Goal: Task Accomplishment & Management: Manage account settings

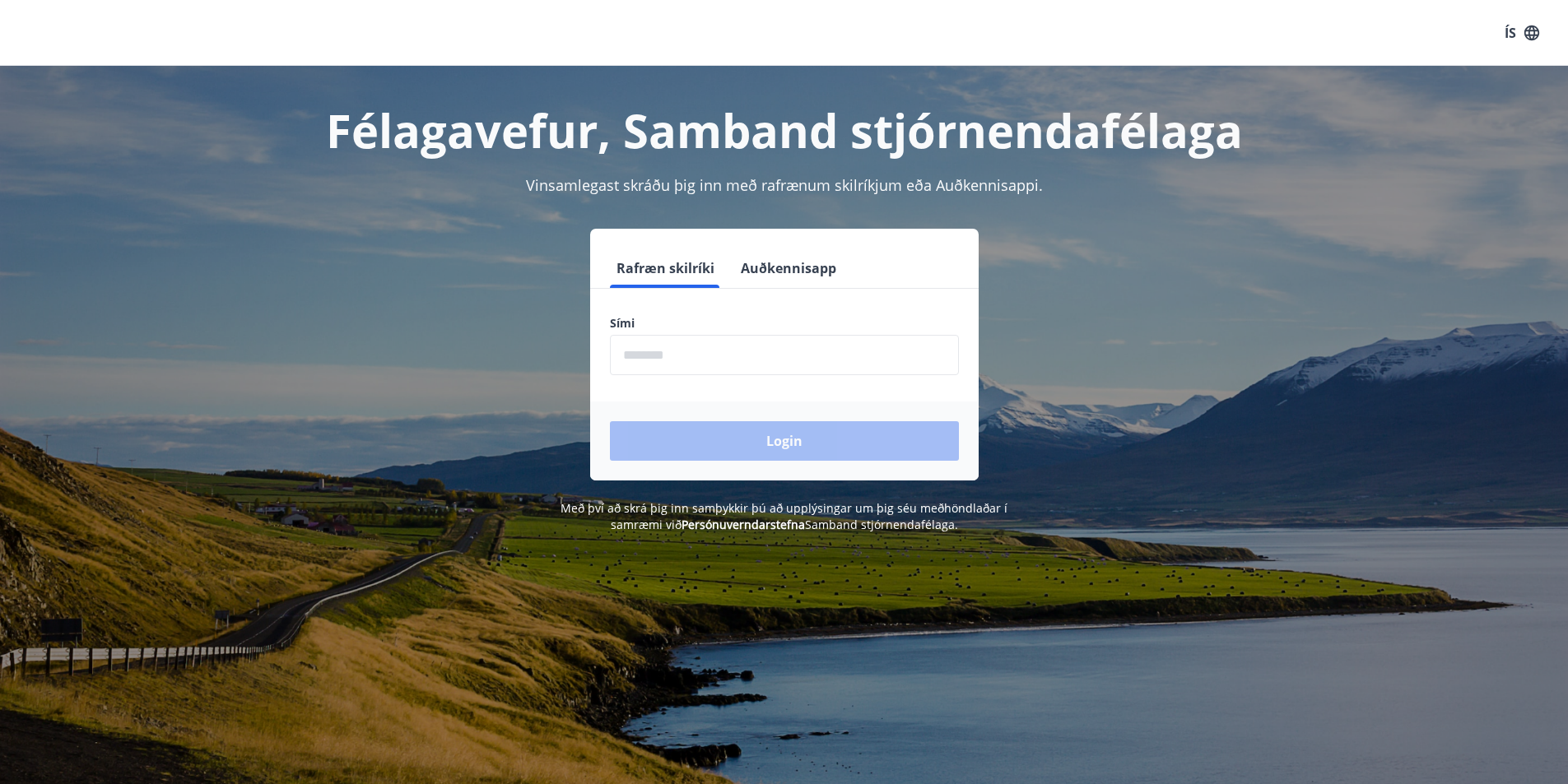
click at [623, 364] on input "phone" at bounding box center [784, 355] width 349 height 40
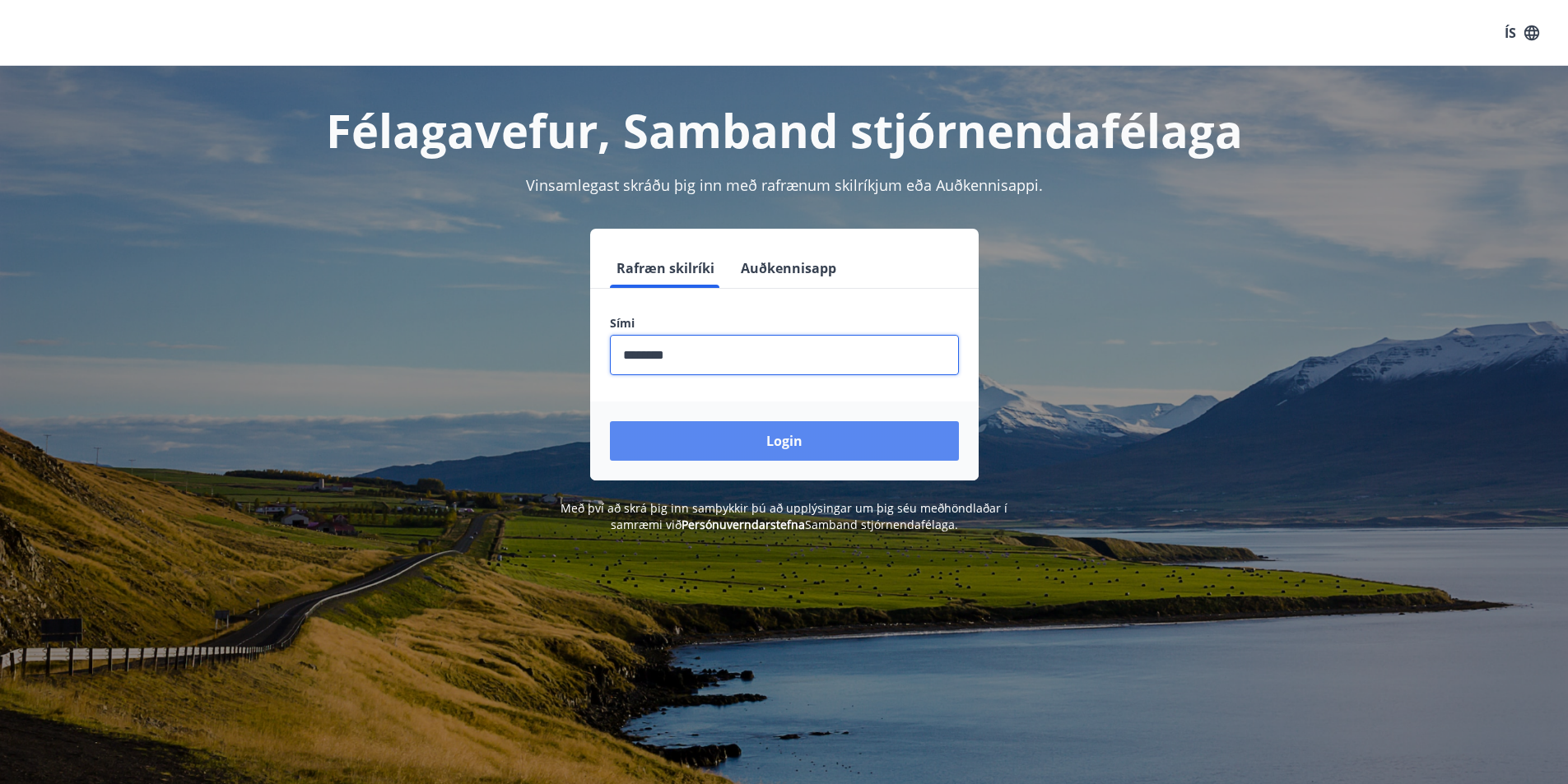
type input "********"
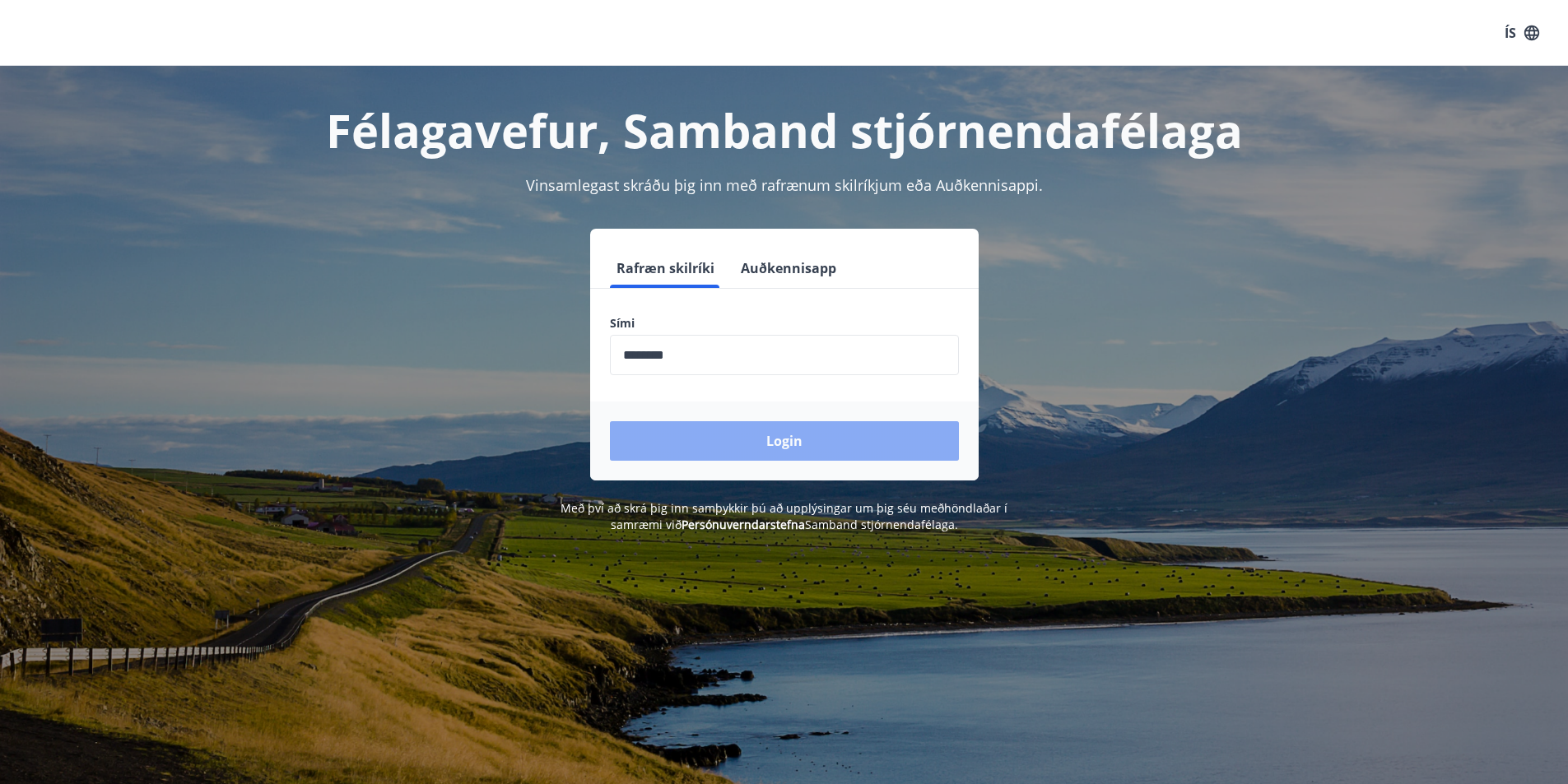
click at [708, 446] on button "Login" at bounding box center [784, 441] width 349 height 40
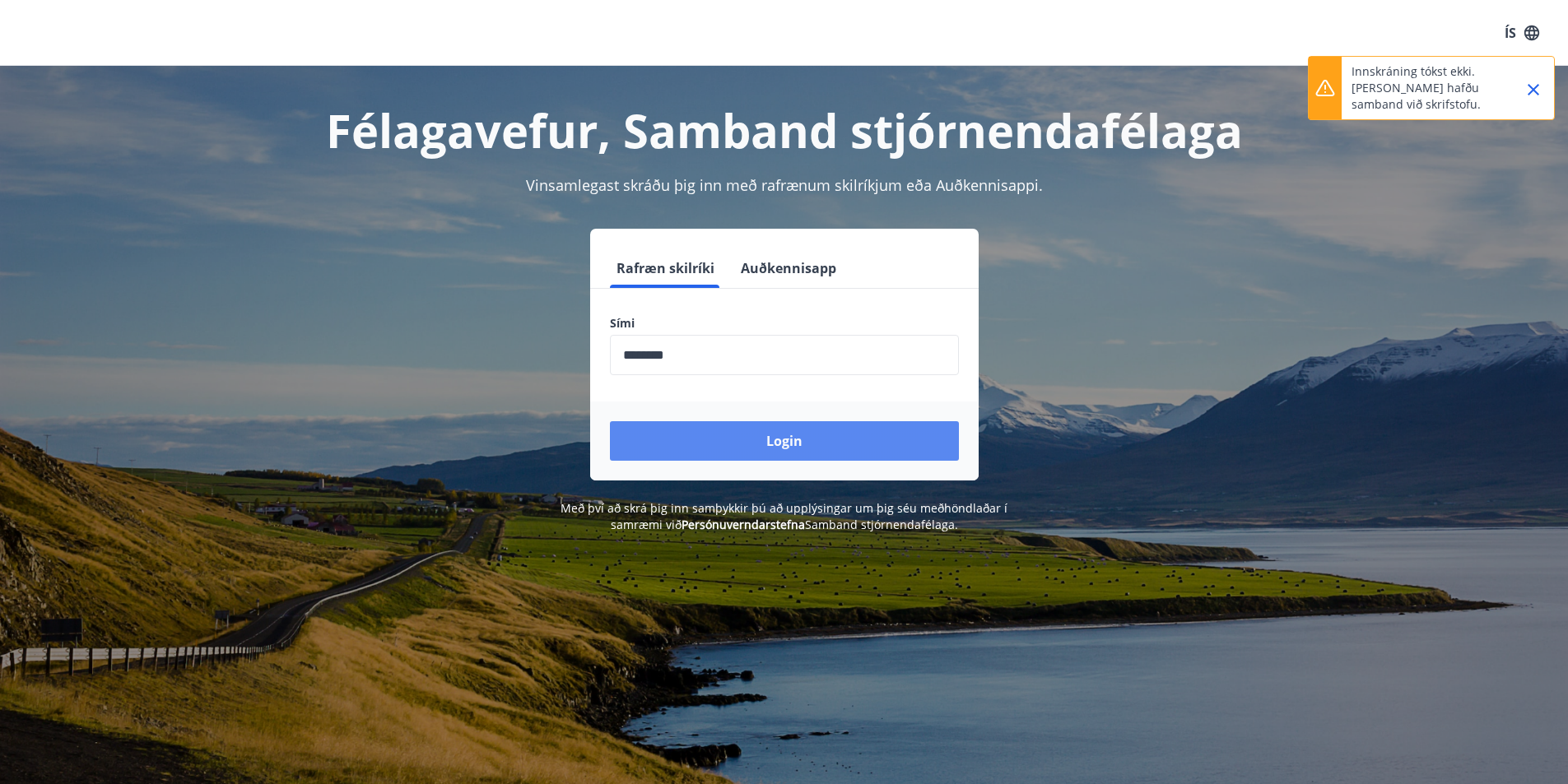
click at [708, 446] on button "Login" at bounding box center [784, 441] width 349 height 40
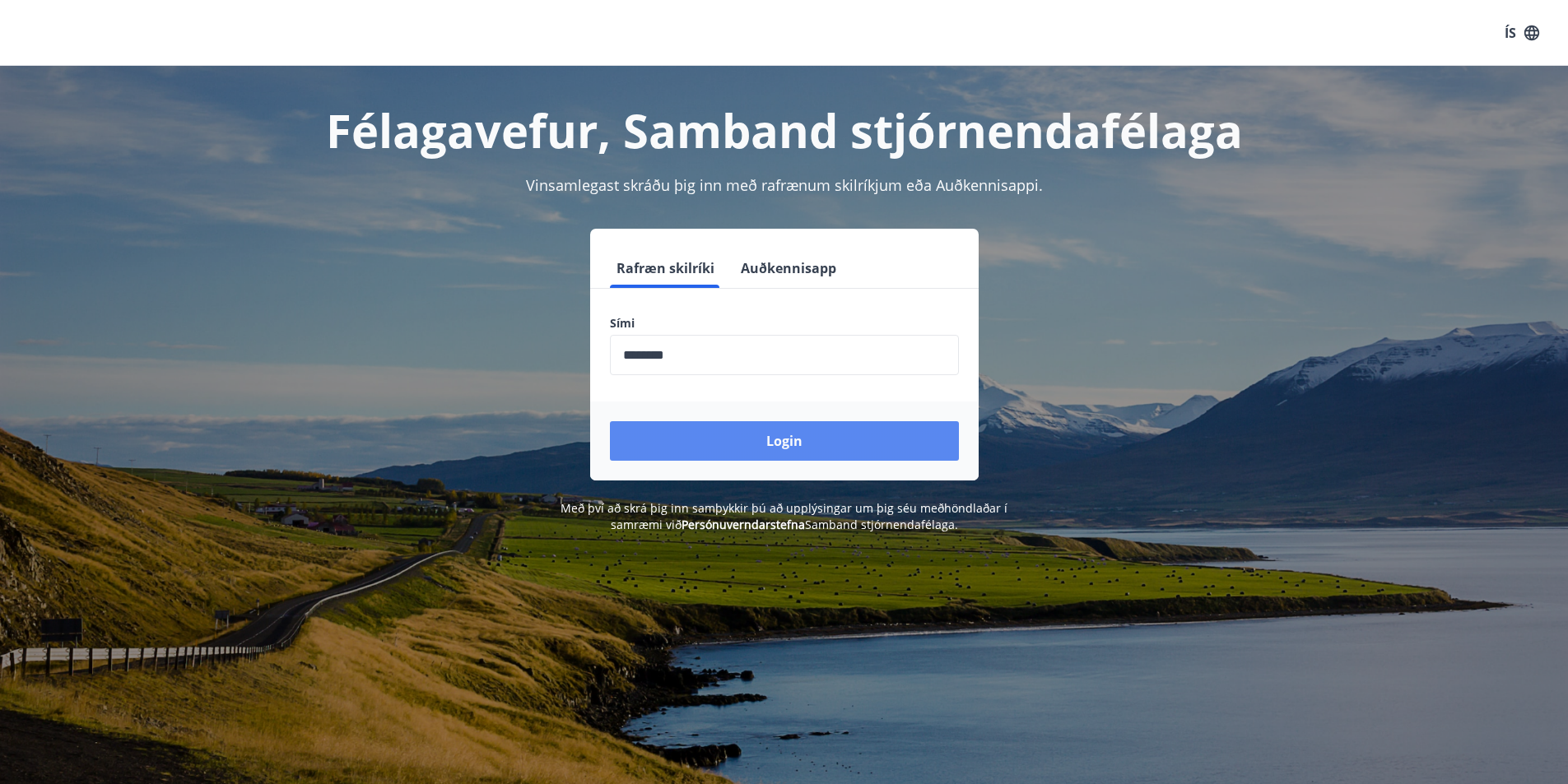
click at [701, 446] on button "Login" at bounding box center [784, 441] width 349 height 40
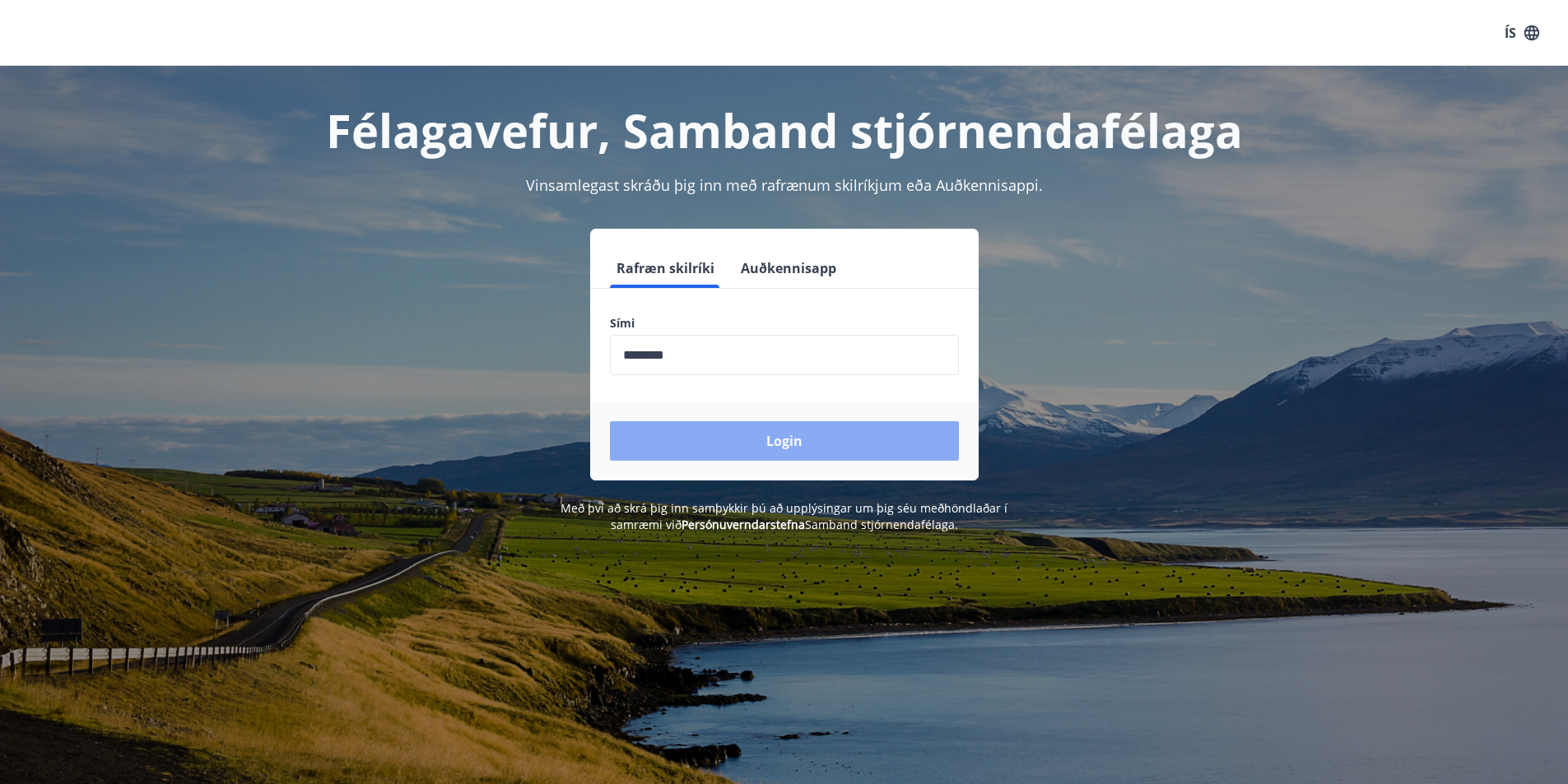
click at [689, 450] on button "Login" at bounding box center [784, 441] width 349 height 40
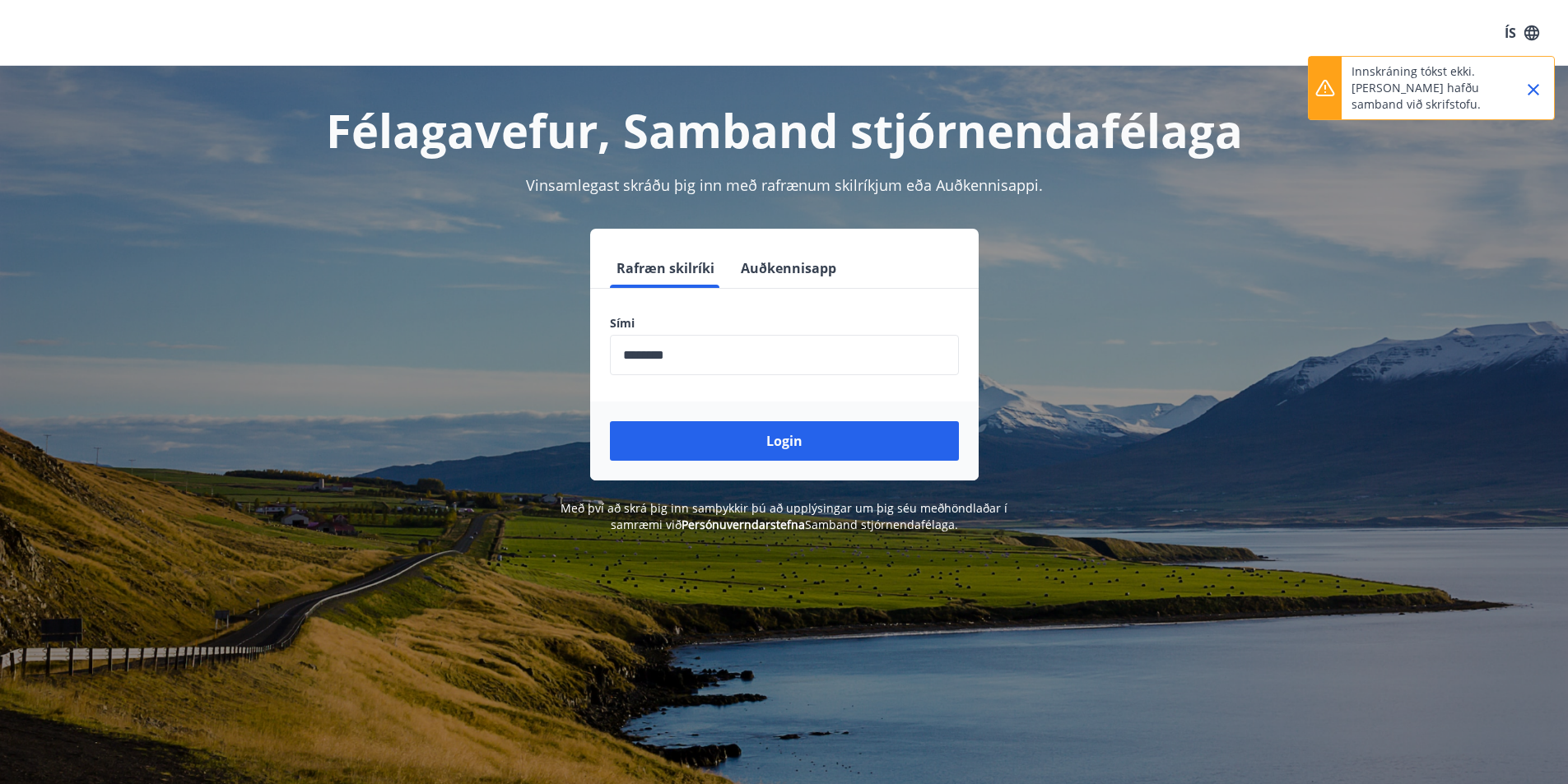
click at [293, 342] on div "Rafræn skilríki Auðkennisapp Sími ​ Login" at bounding box center [784, 354] width 1146 height 252
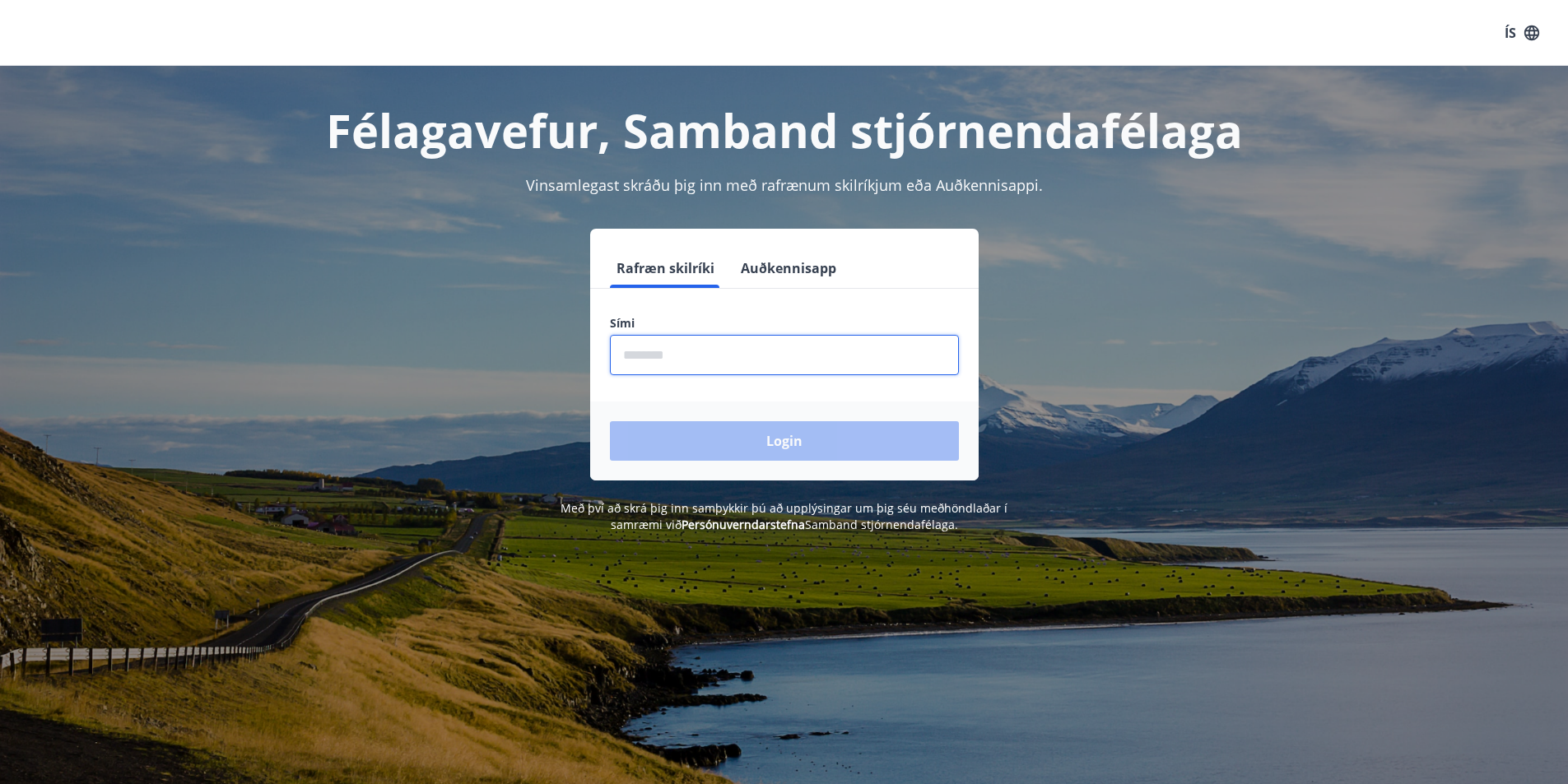
click at [612, 355] on input "phone" at bounding box center [784, 355] width 349 height 40
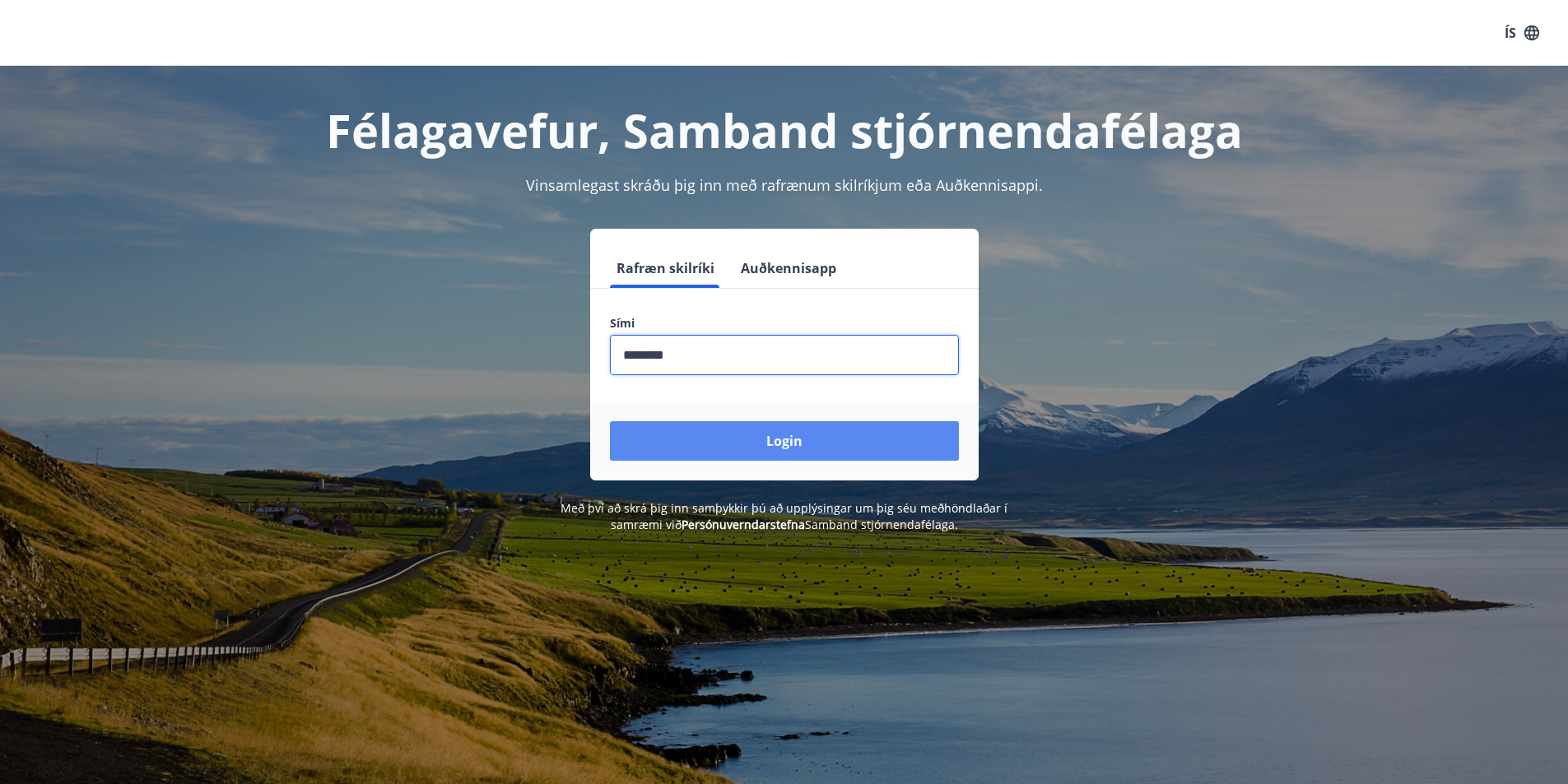
type input "********"
click at [674, 447] on button "Login" at bounding box center [784, 441] width 349 height 40
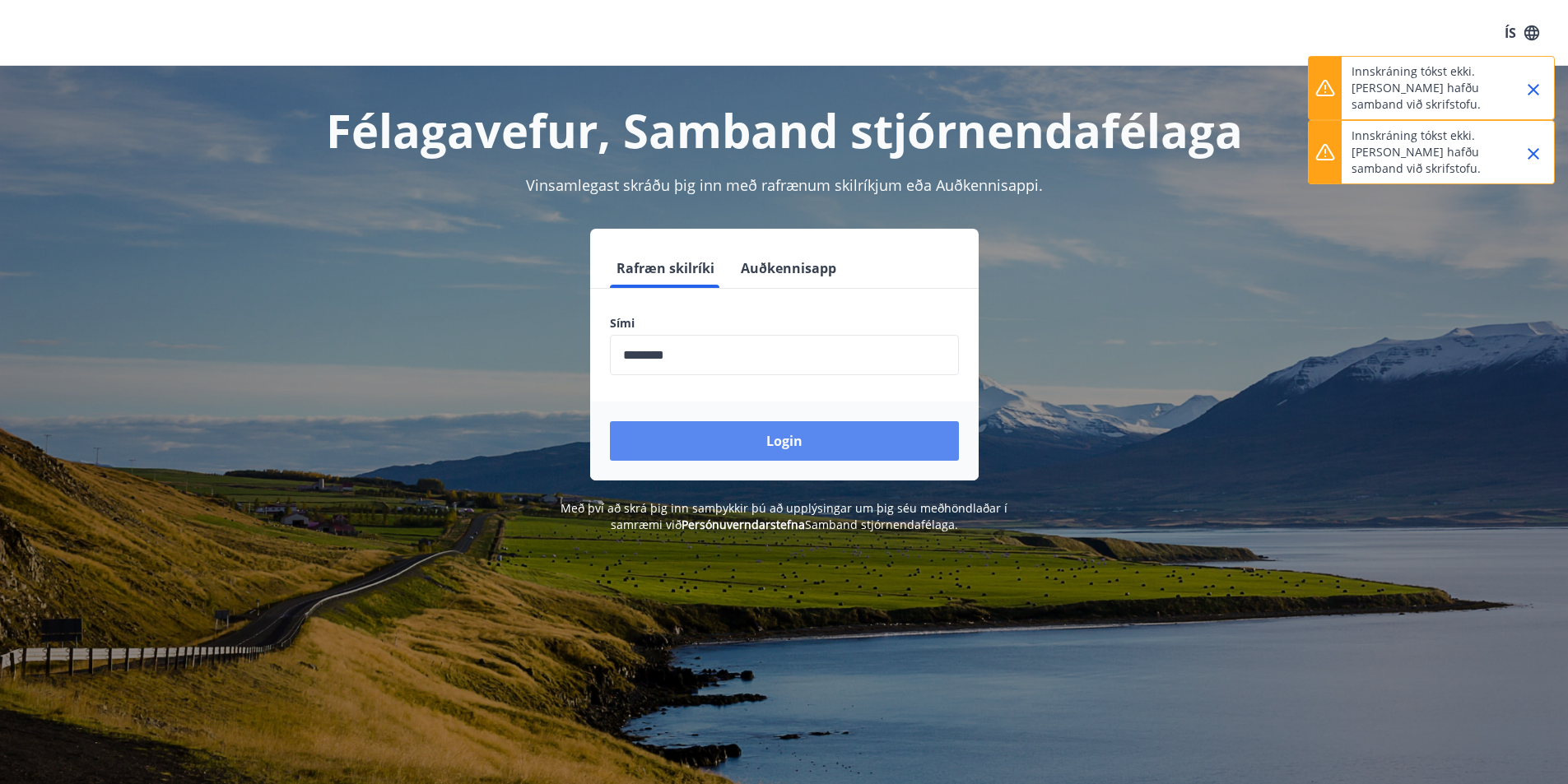
click at [674, 447] on button "Login" at bounding box center [784, 441] width 349 height 40
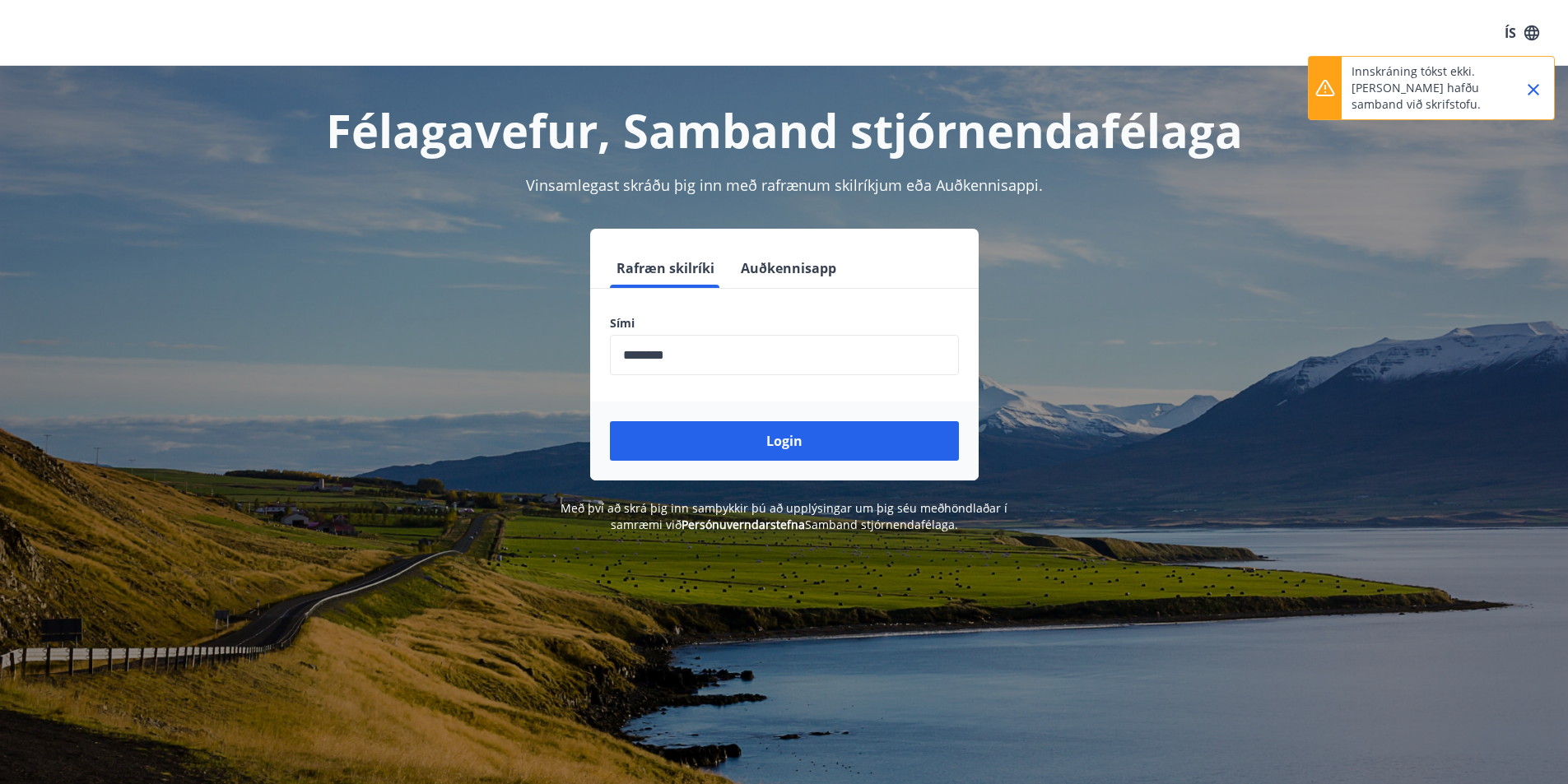
click at [1535, 90] on icon "Close" at bounding box center [1534, 89] width 11 height 11
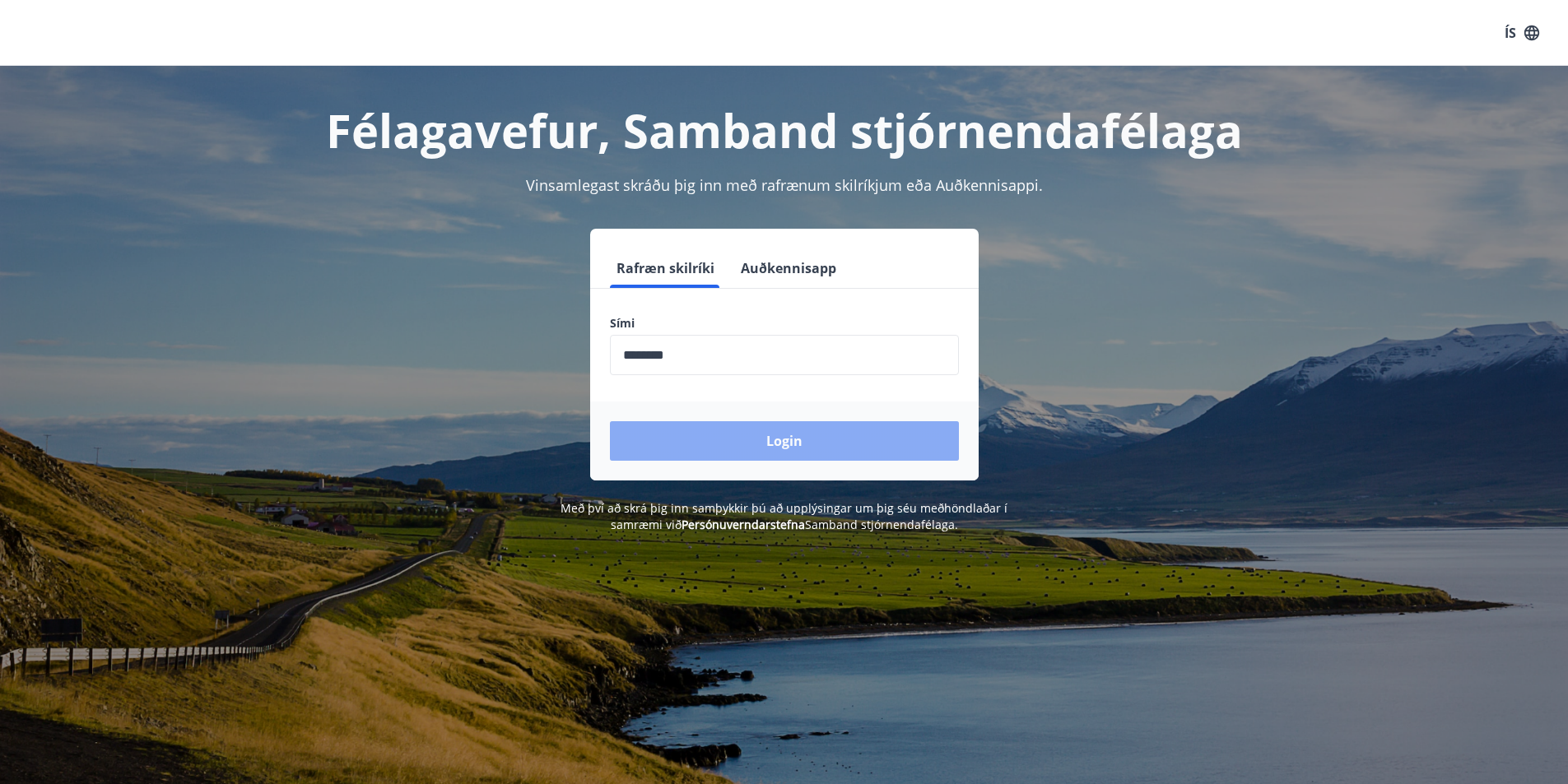
click at [760, 449] on button "Login" at bounding box center [784, 441] width 349 height 40
click at [615, 350] on input "phone" at bounding box center [784, 355] width 349 height 40
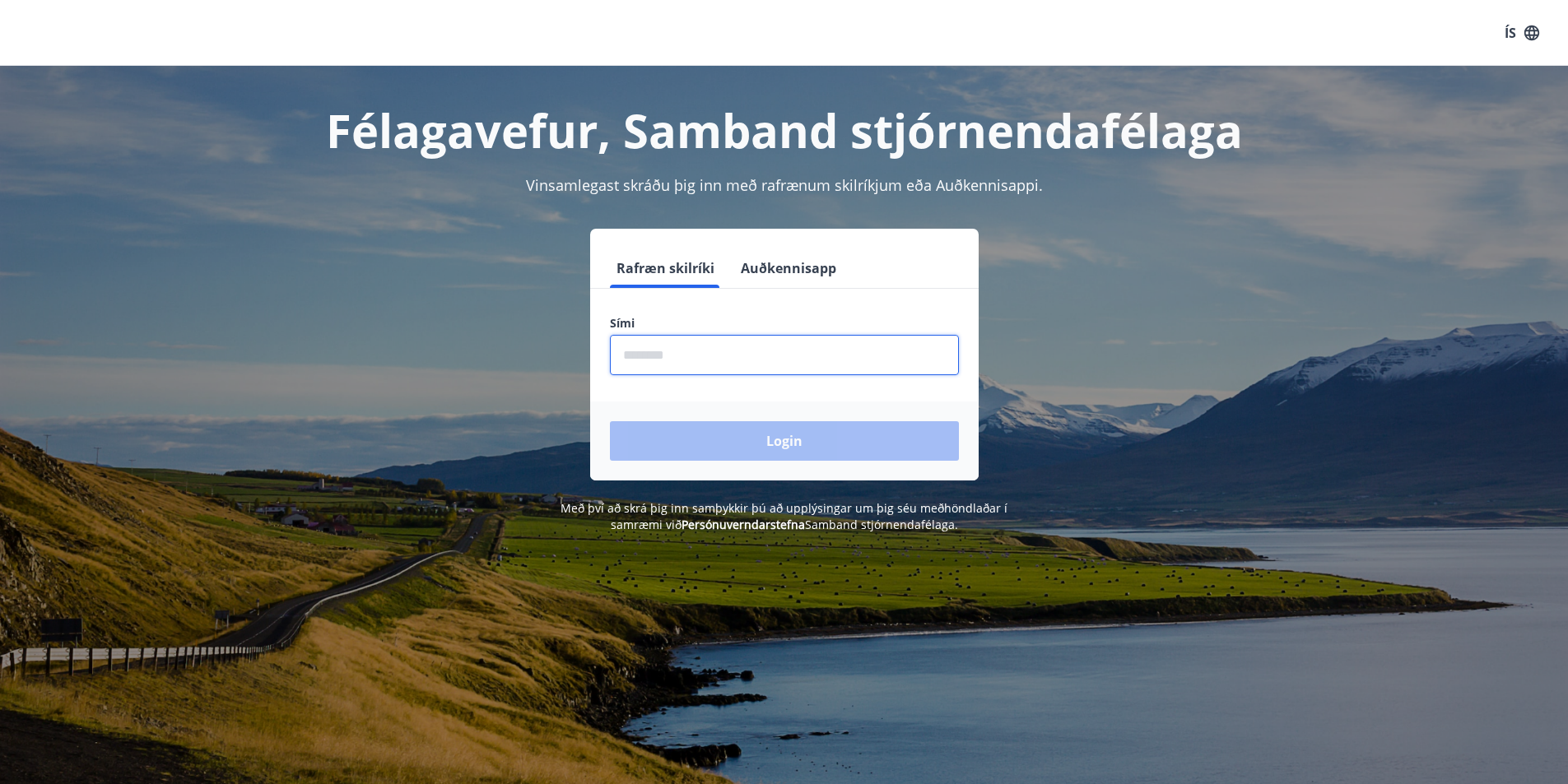
type input "********"
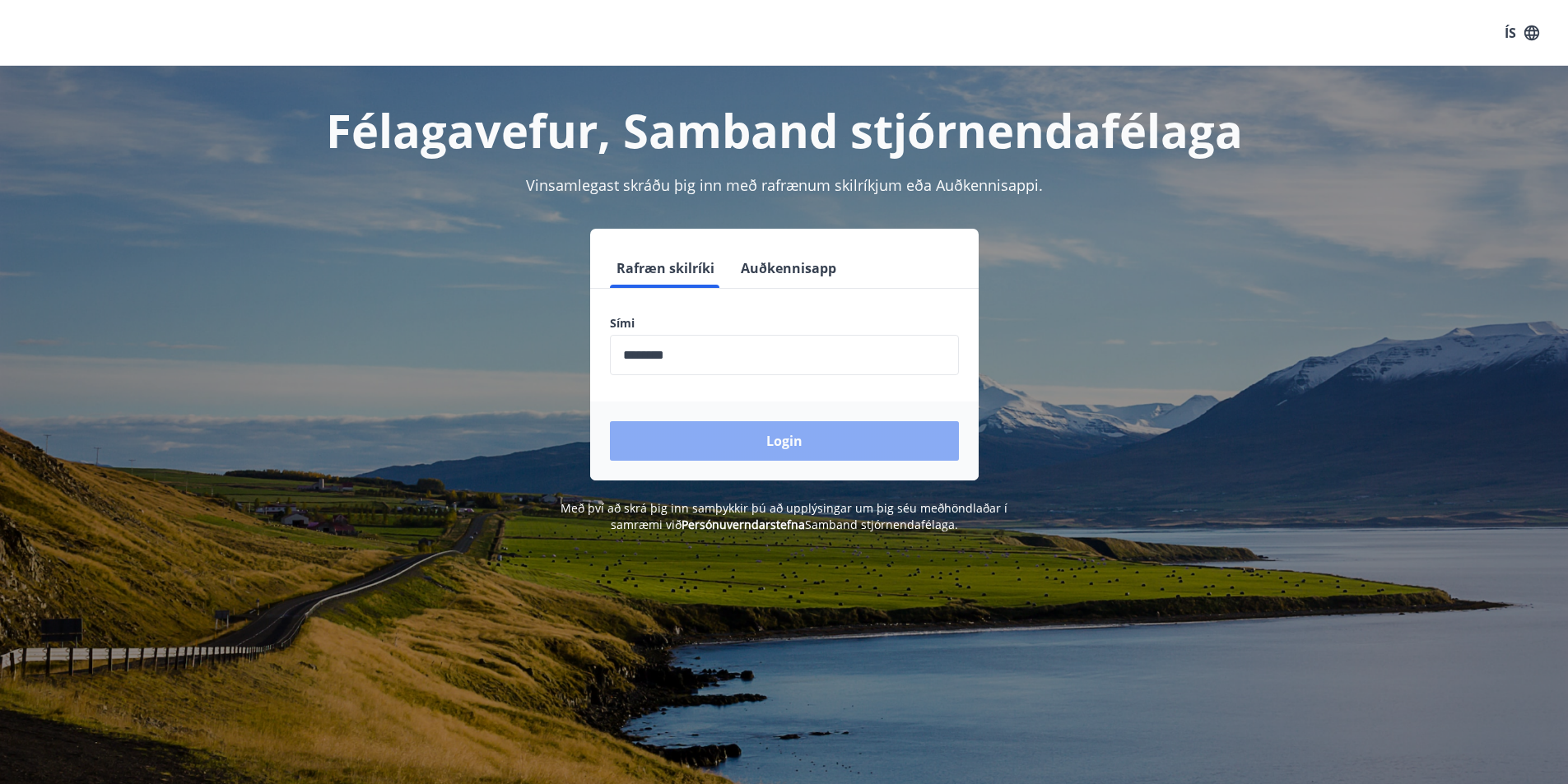
click at [774, 436] on button "Login" at bounding box center [784, 441] width 349 height 40
